Goal: Transaction & Acquisition: Subscribe to service/newsletter

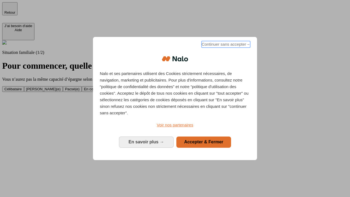
click at [226, 45] on span "Continuer sans accepter →" at bounding box center [226, 44] width 49 height 7
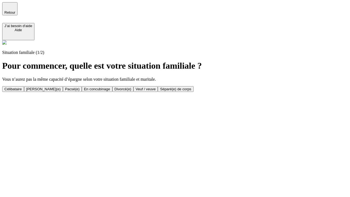
click at [110, 89] on div "En concubinage" at bounding box center [97, 89] width 26 height 4
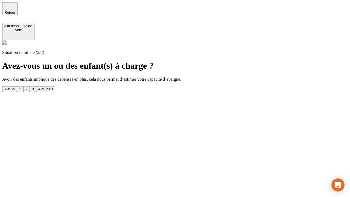
click at [27, 87] on div "2" at bounding box center [26, 89] width 2 height 4
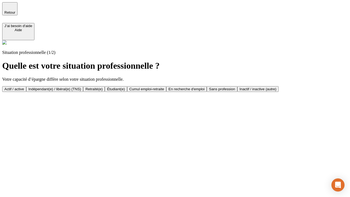
click at [81, 87] on div "Indépendant(e) / libéral(e) (TNS)" at bounding box center [54, 89] width 53 height 4
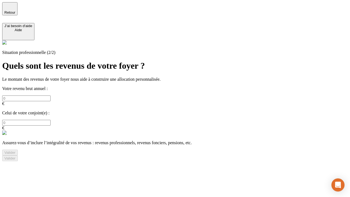
click at [51, 96] on input "text" at bounding box center [26, 99] width 48 height 6
type input "30 000"
click at [16, 151] on div "Valider" at bounding box center [9, 153] width 11 height 4
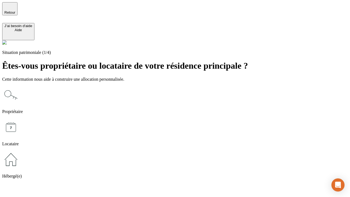
click at [20, 119] on icon at bounding box center [11, 128] width 18 height 18
type input "1 000"
click at [20, 119] on icon at bounding box center [11, 128] width 18 height 18
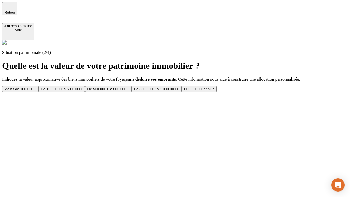
click at [36, 87] on div "Moins de 100 000 €" at bounding box center [20, 89] width 32 height 4
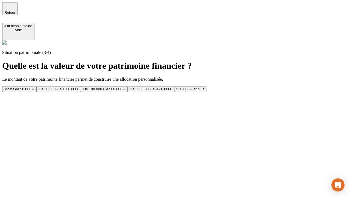
click at [34, 87] on div "Moins de 50 000 €" at bounding box center [19, 89] width 30 height 4
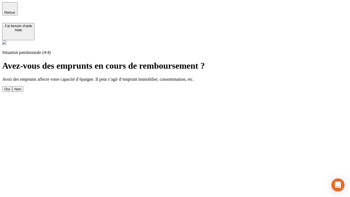
click at [21, 87] on div "Non" at bounding box center [18, 89] width 7 height 4
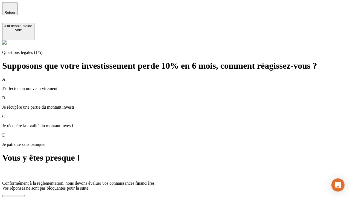
click at [23, 196] on div "C'est noté !" at bounding box center [13, 198] width 18 height 4
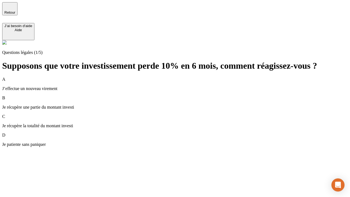
click at [182, 77] on div "A J’effectue un nouveau virement" at bounding box center [175, 84] width 346 height 14
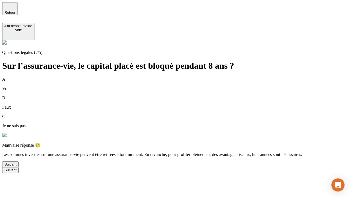
click at [16, 166] on div "Suivant" at bounding box center [10, 164] width 12 height 4
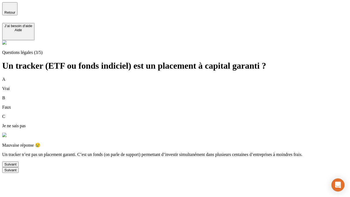
click at [16, 166] on div "Suivant" at bounding box center [10, 164] width 12 height 4
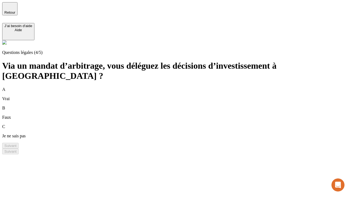
click at [182, 87] on div "A Vrai" at bounding box center [175, 94] width 346 height 14
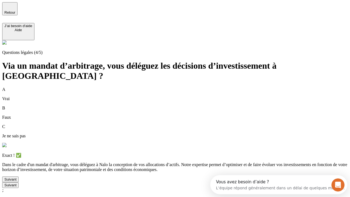
click at [16, 182] on div "Suivant" at bounding box center [10, 179] width 12 height 4
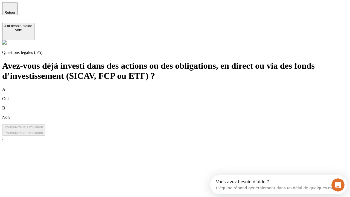
click at [182, 106] on div "B Non" at bounding box center [175, 113] width 346 height 14
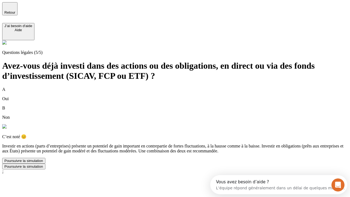
click at [43, 163] on div "Poursuivre la simulation" at bounding box center [23, 161] width 39 height 4
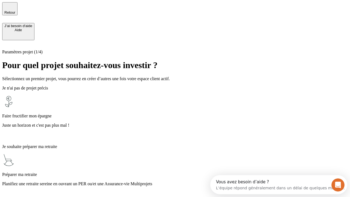
click at [182, 182] on p "Planifiez une retraite sereine en ouvrant un PER ou/et une Assurance-vie Multip…" at bounding box center [175, 184] width 346 height 5
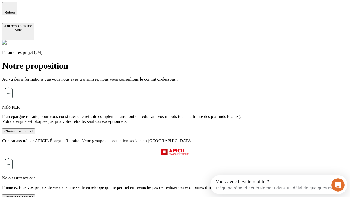
click at [33, 133] on div "Choisir ce contrat" at bounding box center [18, 131] width 28 height 4
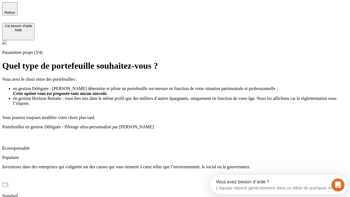
click at [182, 165] on p "Investissez dans des entreprises qui s'alignent sur des causes qui vous tiennen…" at bounding box center [175, 167] width 346 height 5
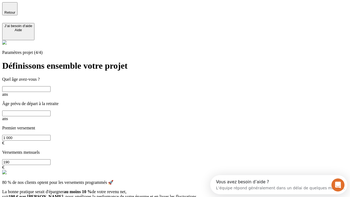
click at [51, 86] on input "text" at bounding box center [26, 89] width 48 height 6
type input "40"
click at [51, 111] on input "text" at bounding box center [26, 114] width 48 height 6
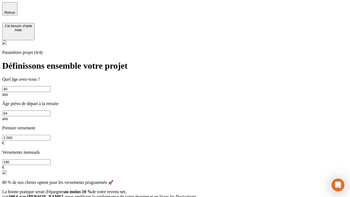
type input "64"
click at [51, 135] on input "1 000" at bounding box center [26, 138] width 48 height 6
type input "10 000"
click at [51, 159] on input "190" at bounding box center [26, 162] width 48 height 6
type input "640"
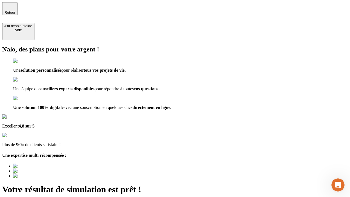
type input "[EMAIL_ADDRESS][DOMAIN_NAME]"
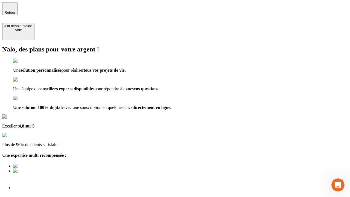
scroll to position [9, 0]
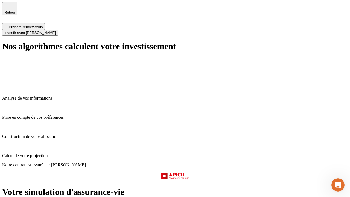
scroll to position [2, 0]
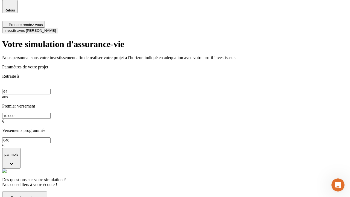
click at [56, 28] on span "Investir avec [PERSON_NAME]" at bounding box center [29, 30] width 51 height 4
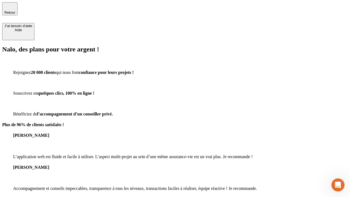
type input "[EMAIL_ADDRESS][DOMAIN_NAME]"
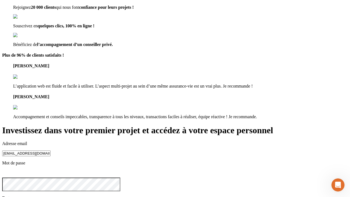
scroll to position [5, 0]
